Goal: Task Accomplishment & Management: Manage account settings

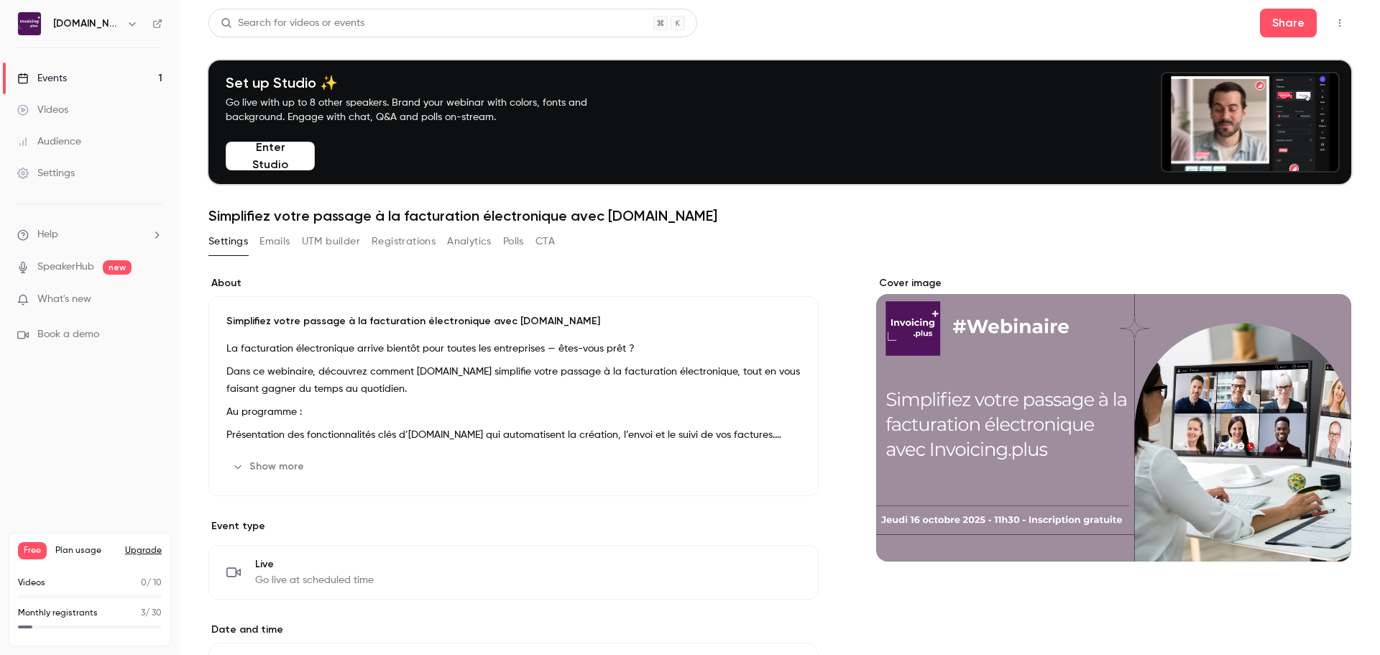
click at [93, 81] on link "Events 1" at bounding box center [90, 79] width 180 height 32
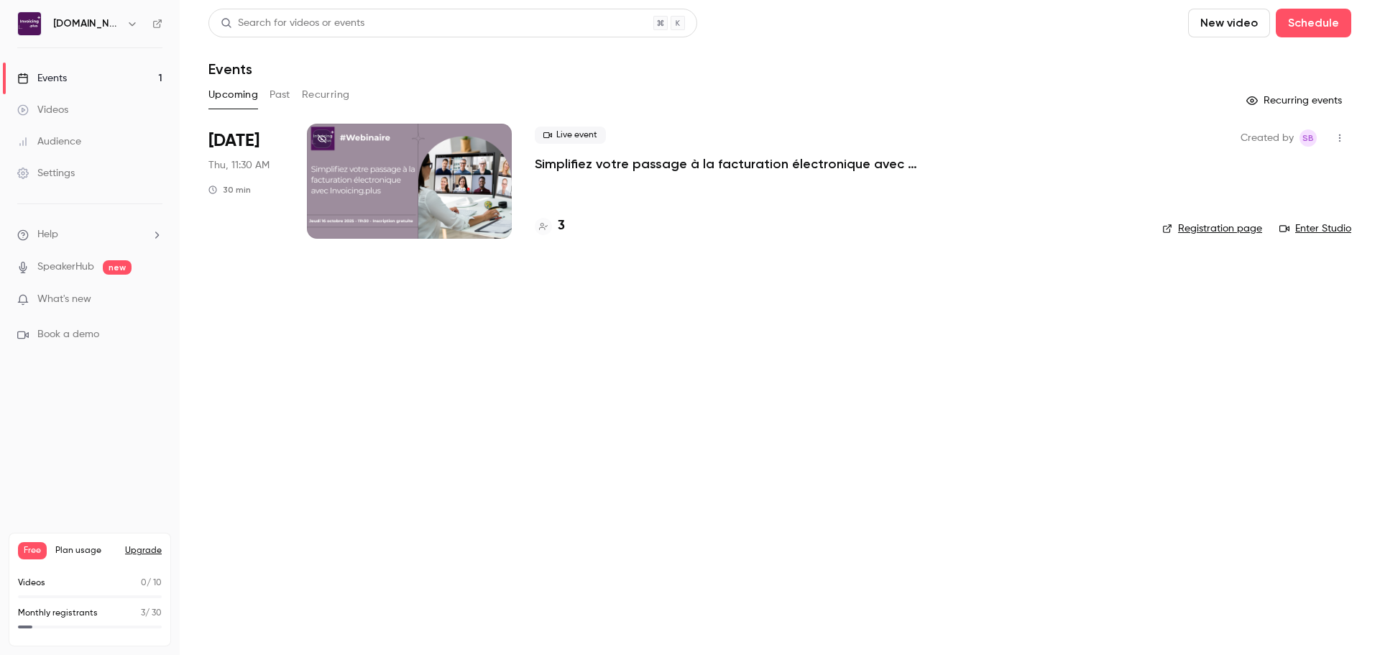
click at [387, 170] on div at bounding box center [409, 181] width 205 height 115
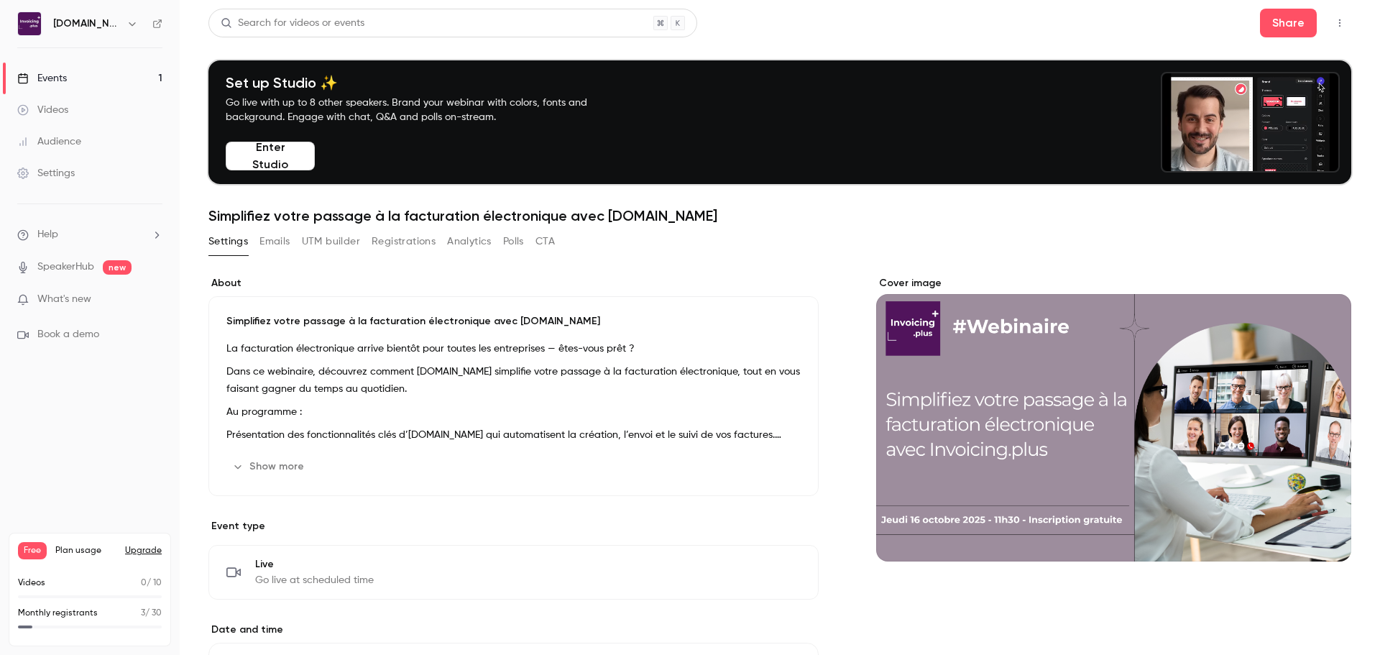
click at [1155, 457] on div "Cover image" at bounding box center [1113, 418] width 475 height 285
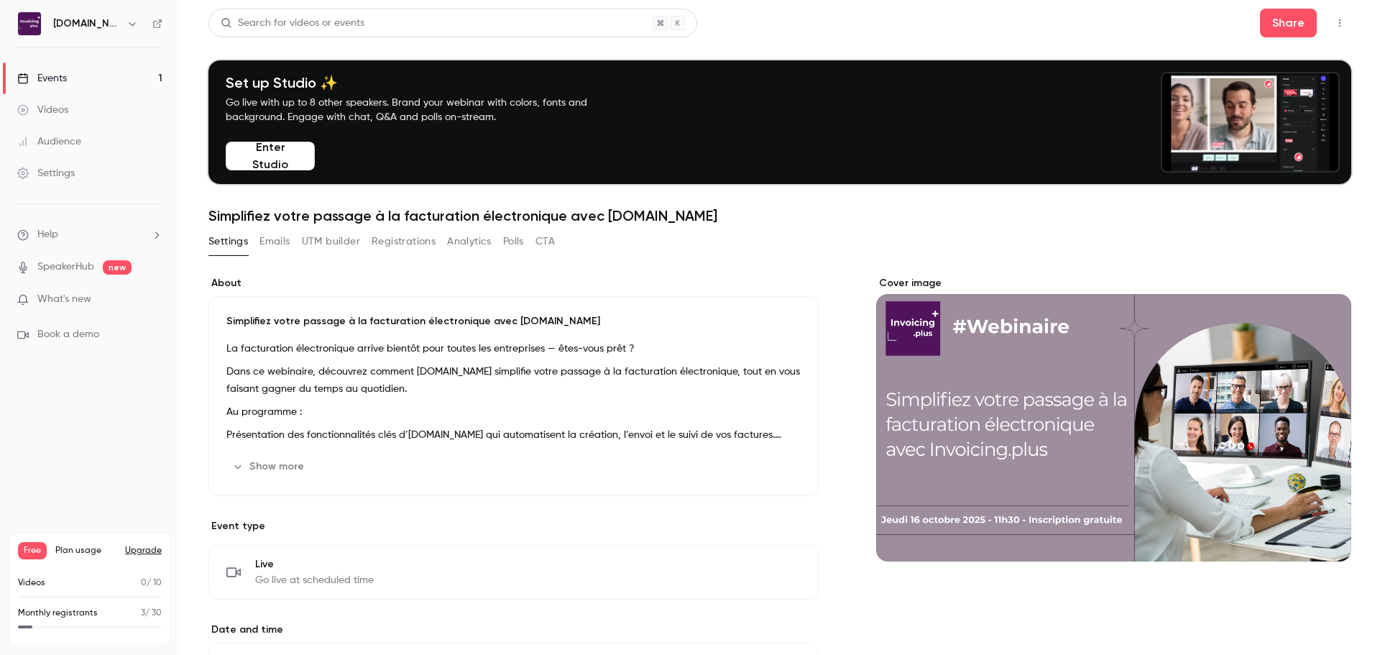
click at [0, 0] on input "Cover image" at bounding box center [0, 0] width 0 height 0
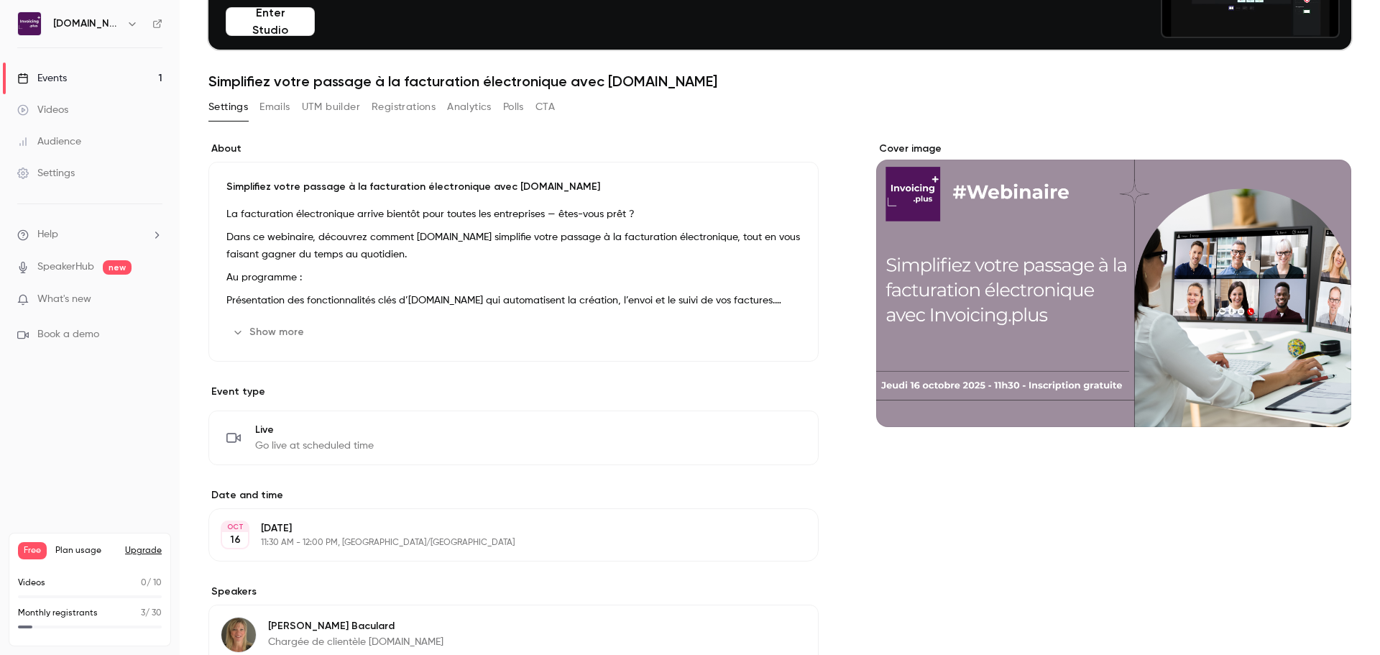
scroll to position [54, 0]
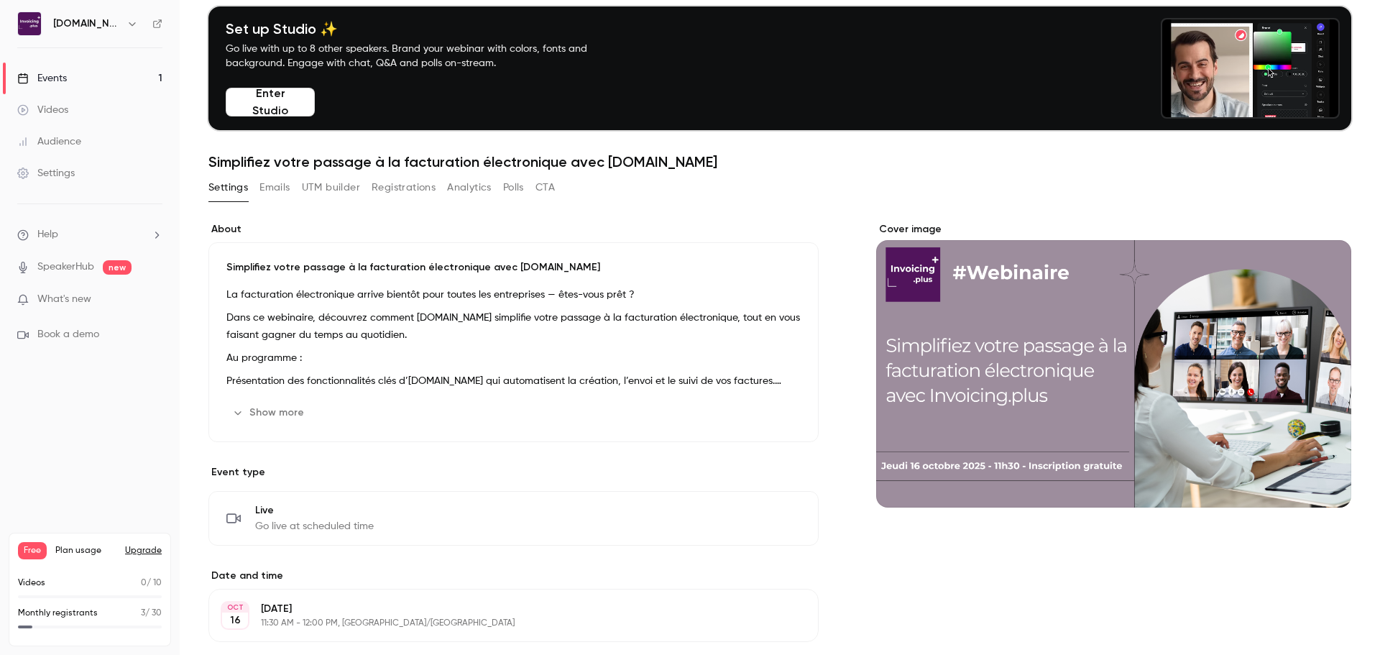
click at [102, 73] on link "Events 1" at bounding box center [90, 79] width 180 height 32
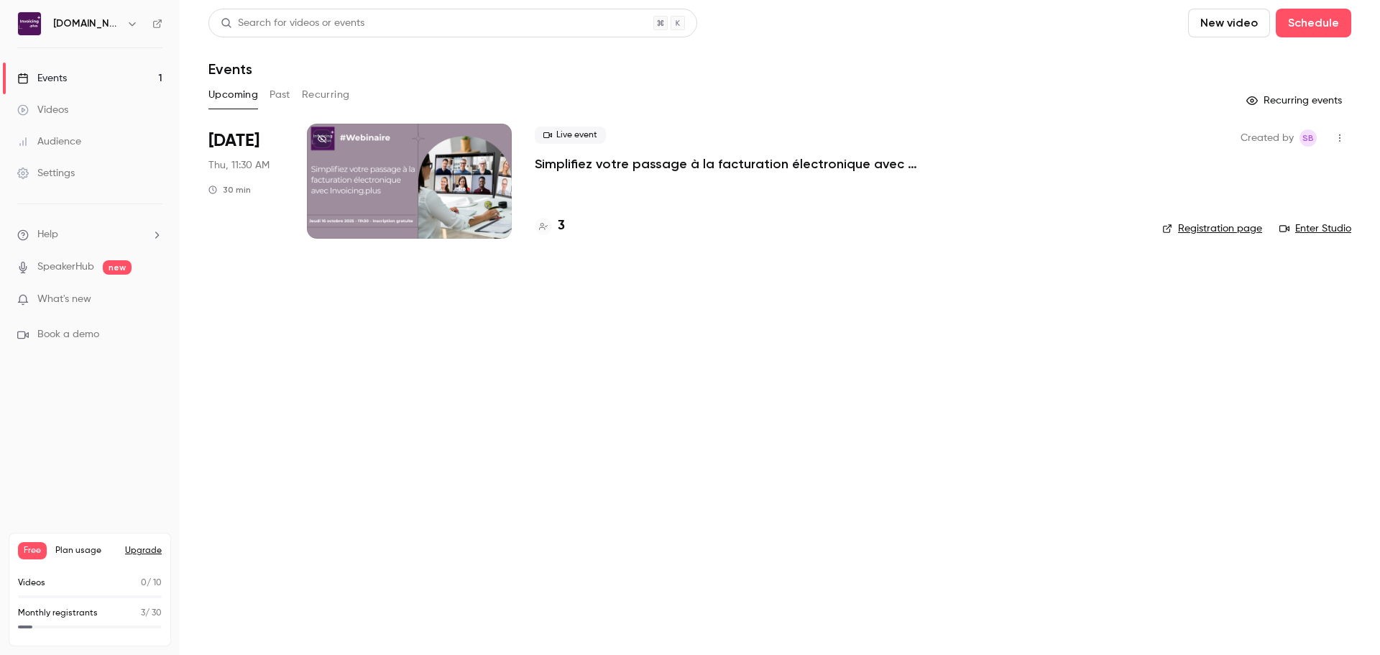
click at [1207, 231] on link "Registration page" at bounding box center [1212, 228] width 100 height 14
click at [1228, 224] on link "Registration page" at bounding box center [1212, 228] width 100 height 14
